Goal: Navigation & Orientation: Find specific page/section

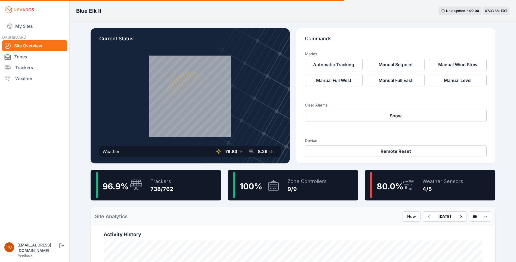
scroll to position [346, 0]
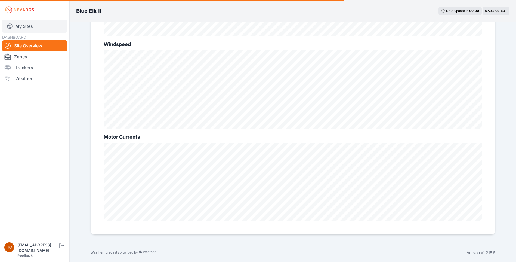
click at [27, 25] on link "My Sites" at bounding box center [34, 26] width 65 height 13
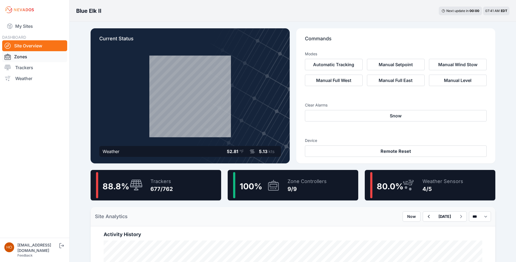
click at [29, 60] on link "Zones" at bounding box center [34, 56] width 65 height 11
click at [28, 59] on link "Zones" at bounding box center [34, 56] width 65 height 11
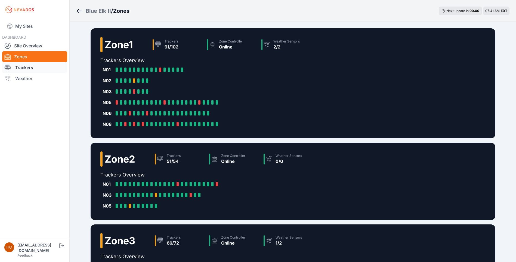
click at [36, 70] on link "Trackers" at bounding box center [34, 67] width 65 height 11
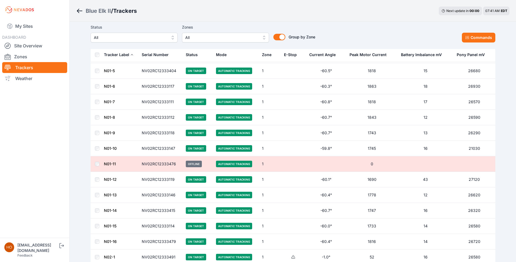
scroll to position [82, 0]
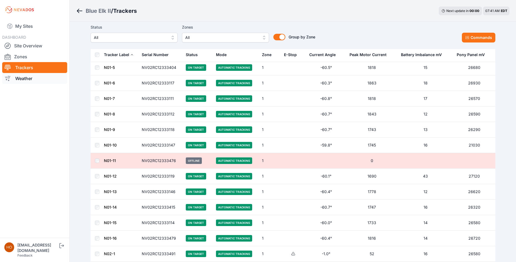
click at [35, 79] on link "Weather" at bounding box center [34, 78] width 65 height 11
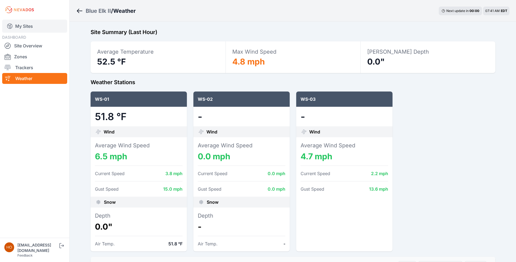
click at [30, 28] on link "My Sites" at bounding box center [34, 26] width 65 height 13
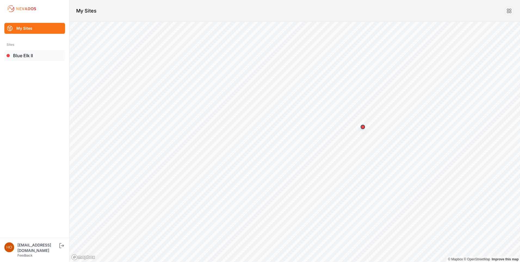
click at [32, 54] on link "Blue Elk II" at bounding box center [34, 55] width 61 height 11
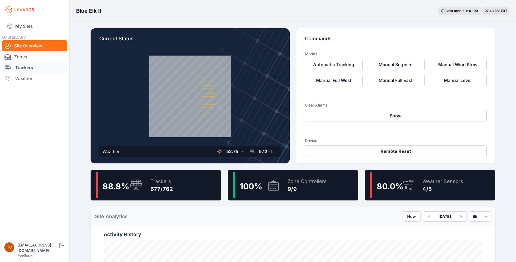
click at [48, 66] on link "Trackers" at bounding box center [34, 67] width 65 height 11
